Goal: Information Seeking & Learning: Learn about a topic

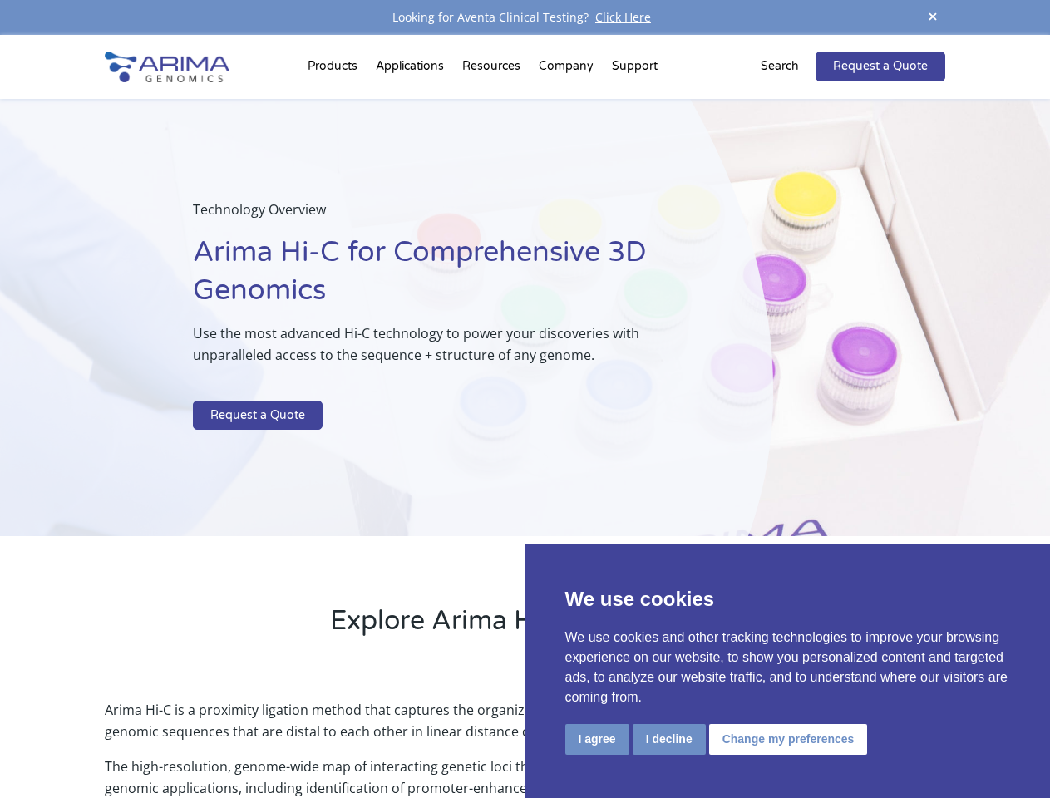
click at [525, 399] on p at bounding box center [441, 390] width 496 height 22
click at [597, 739] on button "I agree" at bounding box center [597, 739] width 64 height 31
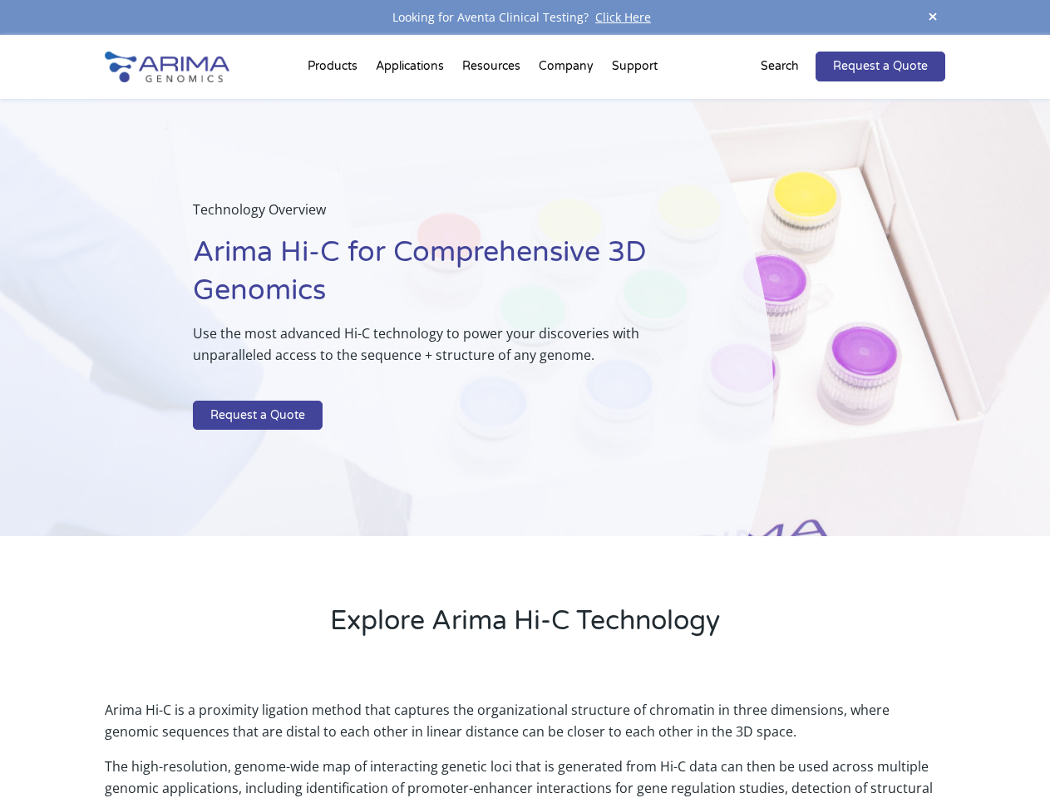
click at [669, 739] on p "Arima Hi-C is a proximity ligation method that captures the organizational stru…" at bounding box center [525, 727] width 840 height 57
click at [786, 739] on p "Arima Hi-C is a proximity ligation method that captures the organizational stru…" at bounding box center [525, 727] width 840 height 57
click at [933, 17] on span at bounding box center [933, 18] width 25 height 22
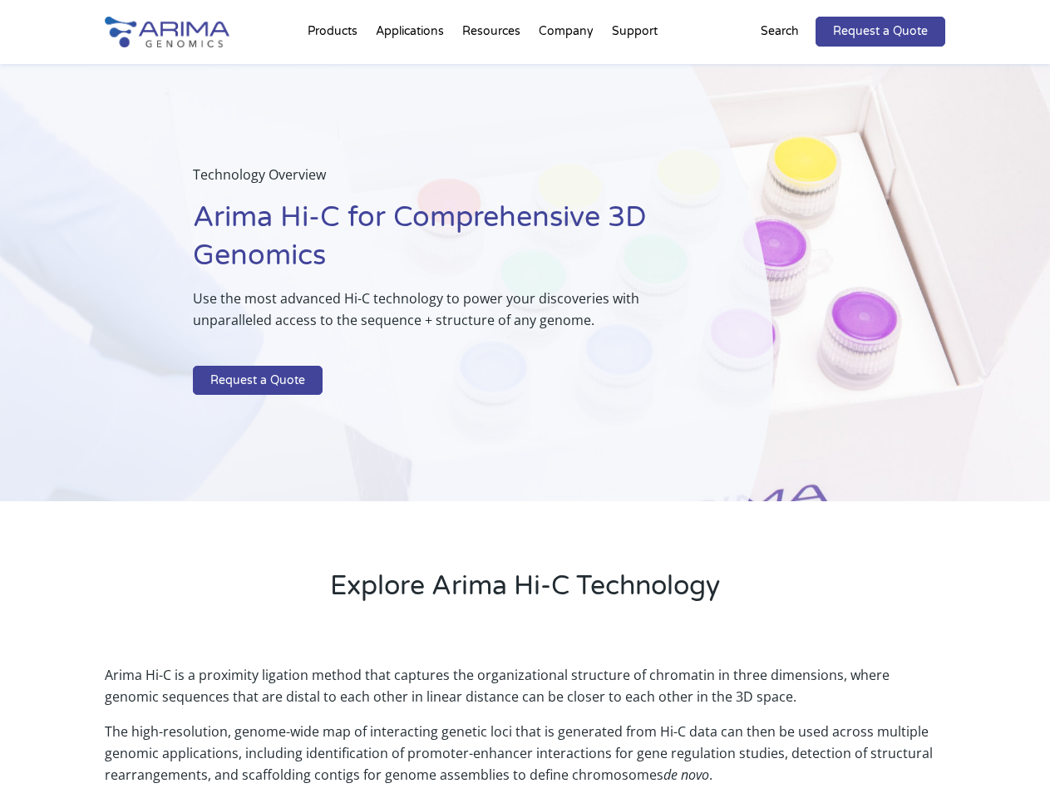
click at [525, 417] on div "Technology Overview Arima Hi-C for Comprehensive 3D Genomics Use the most advan…" at bounding box center [386, 283] width 773 height 438
click at [335, 70] on div "Technology Overview Arima Hi-C for Comprehensive 3D Genomics Use the most advan…" at bounding box center [386, 283] width 773 height 438
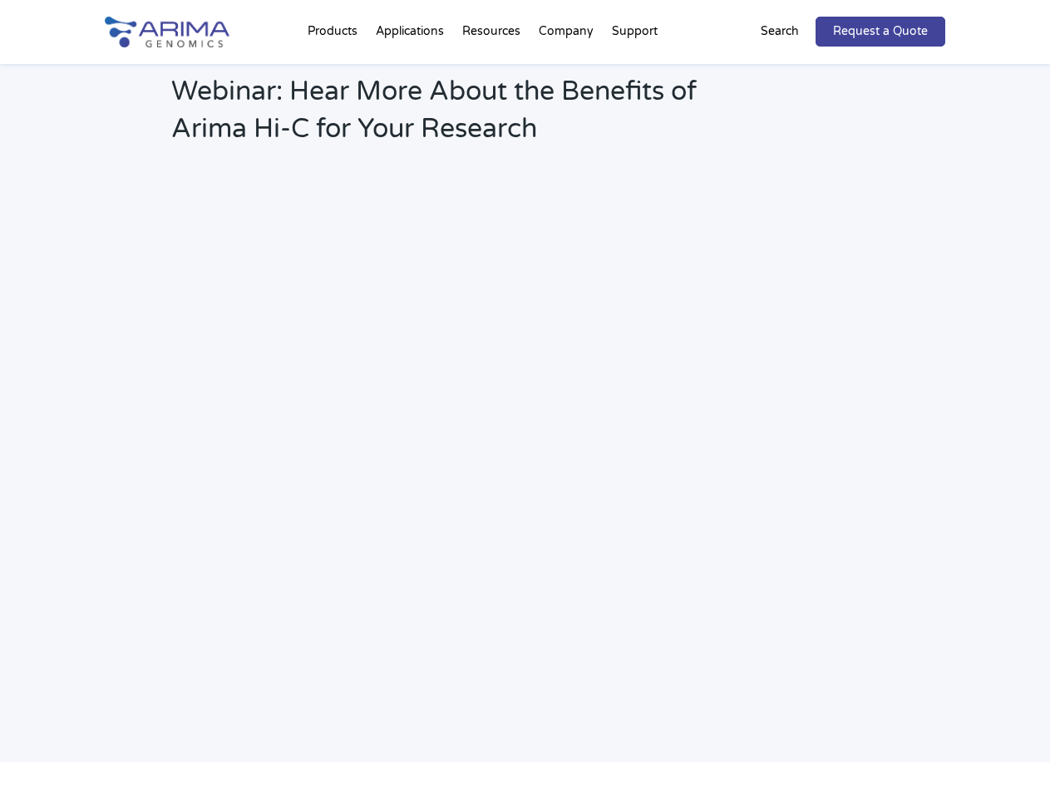
click at [493, 73] on h2 "Webinar: Hear More About the Benefits of Arima Hi-C for Your Research" at bounding box center [447, 116] width 552 height 87
click at [567, 73] on h2 "Webinar: Hear More About the Benefits of Arima Hi-C for Your Research" at bounding box center [447, 116] width 552 height 87
click at [635, 73] on h2 "Webinar: Hear More About the Benefits of Arima Hi-C for Your Research" at bounding box center [447, 116] width 552 height 87
